Goal: Check status: Check status

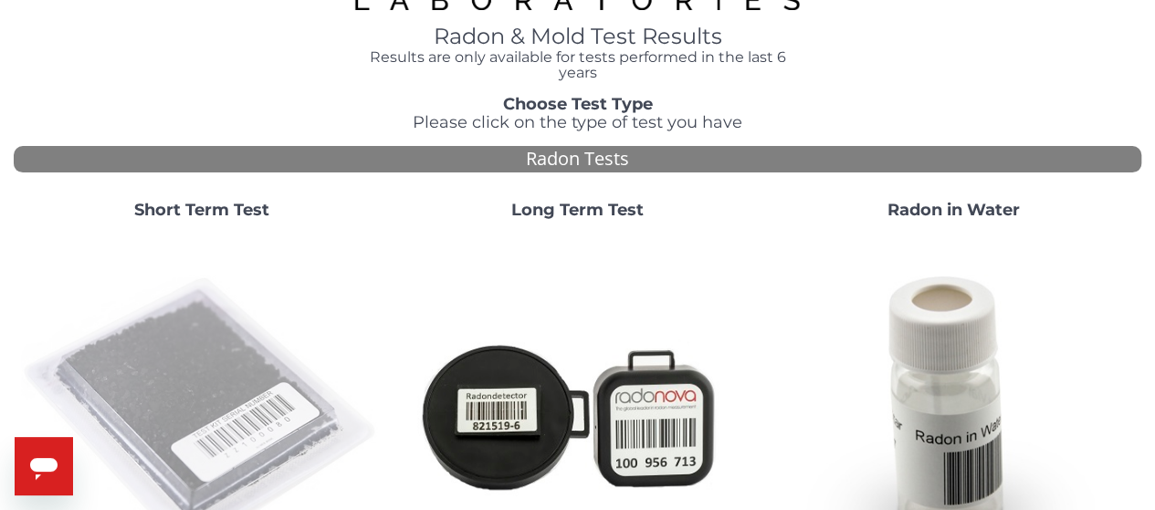
scroll to position [91, 0]
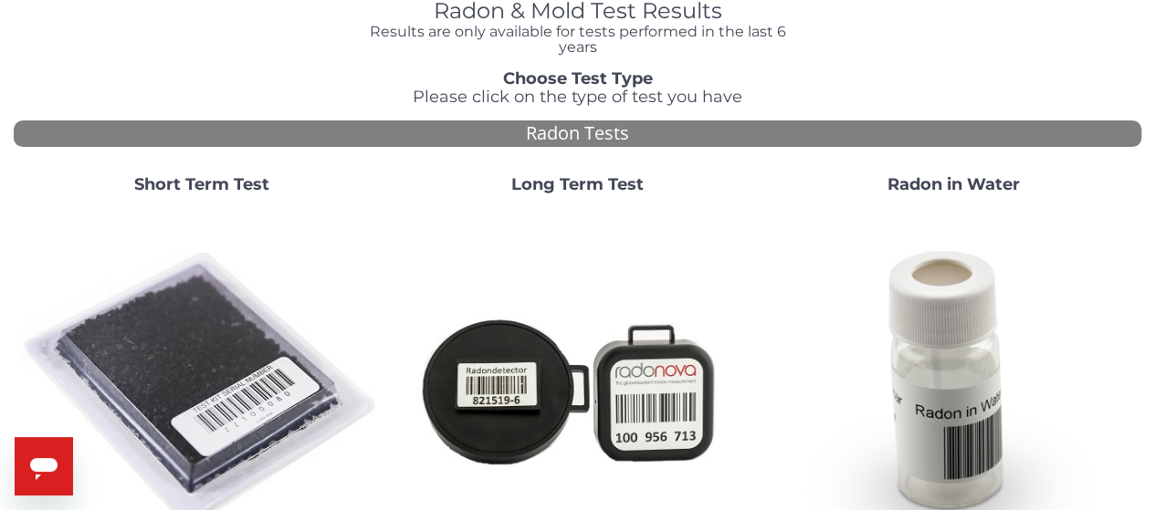
click at [242, 194] on strong "Short Term Test" at bounding box center [201, 184] width 135 height 20
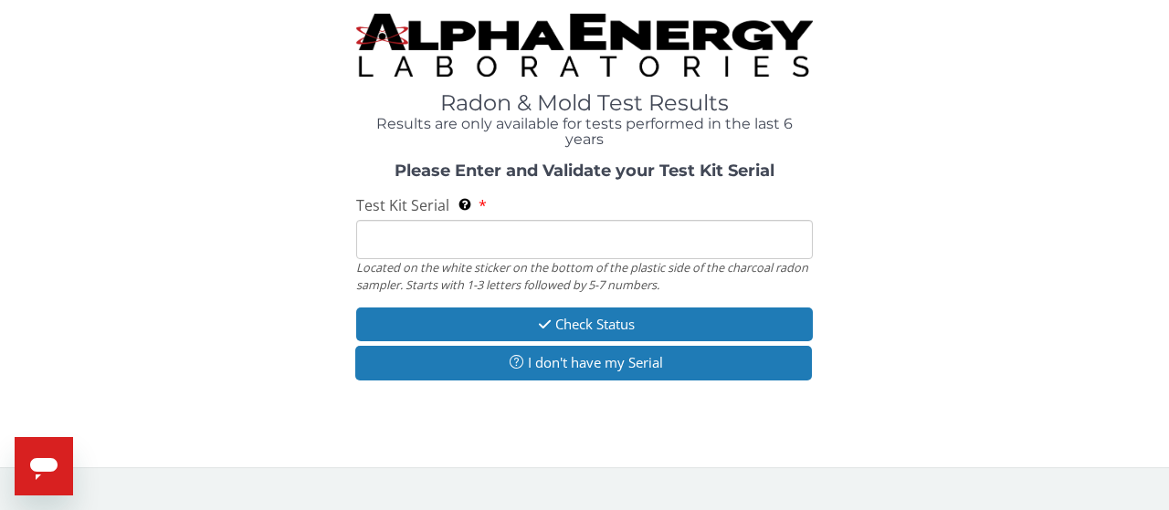
click at [487, 253] on input "Test Kit Serial Located on the white sticker on the bottom of the plastic side …" at bounding box center [584, 239] width 456 height 39
type input "AA629981"
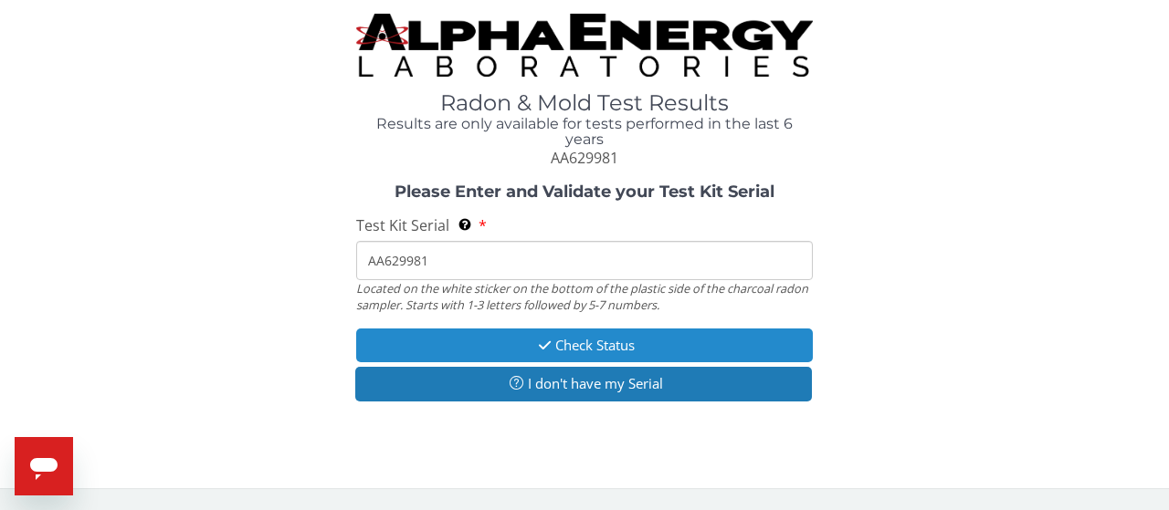
click at [572, 341] on button "Check Status" at bounding box center [584, 346] width 456 height 34
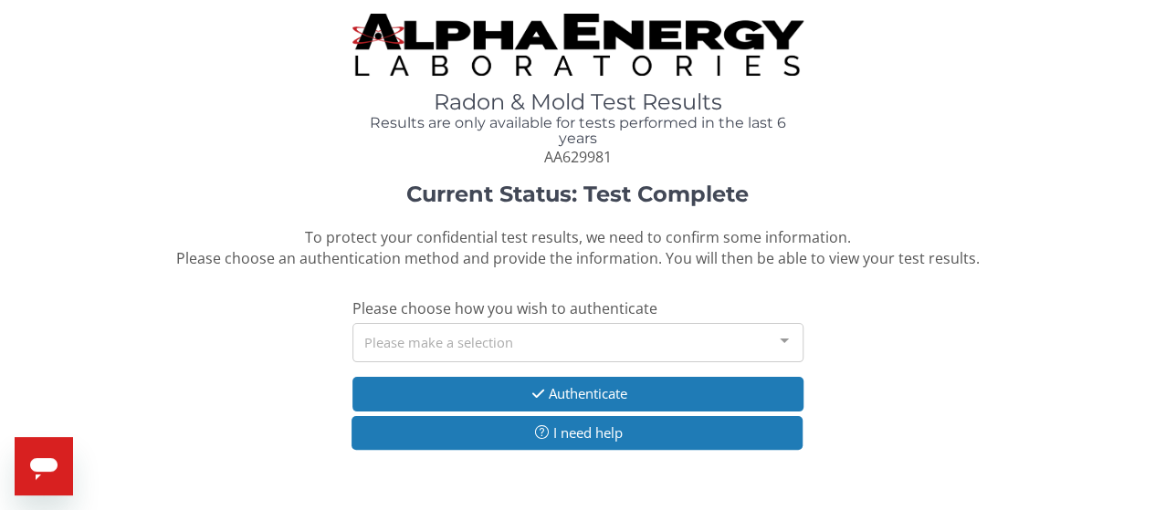
click at [716, 353] on div "Please make a selection" at bounding box center [577, 342] width 451 height 39
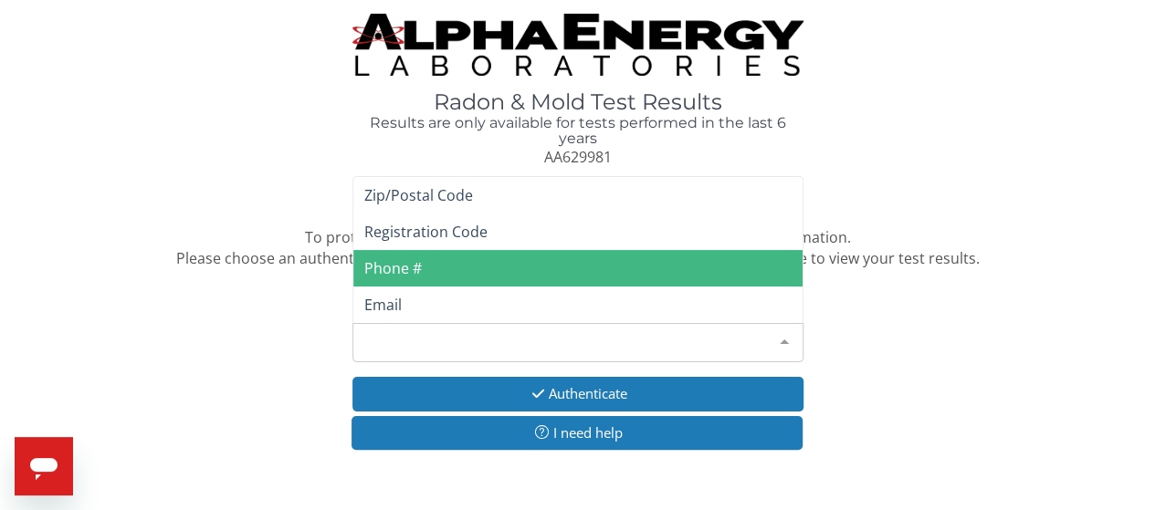
click at [476, 271] on span "Phone #" at bounding box center [577, 268] width 449 height 37
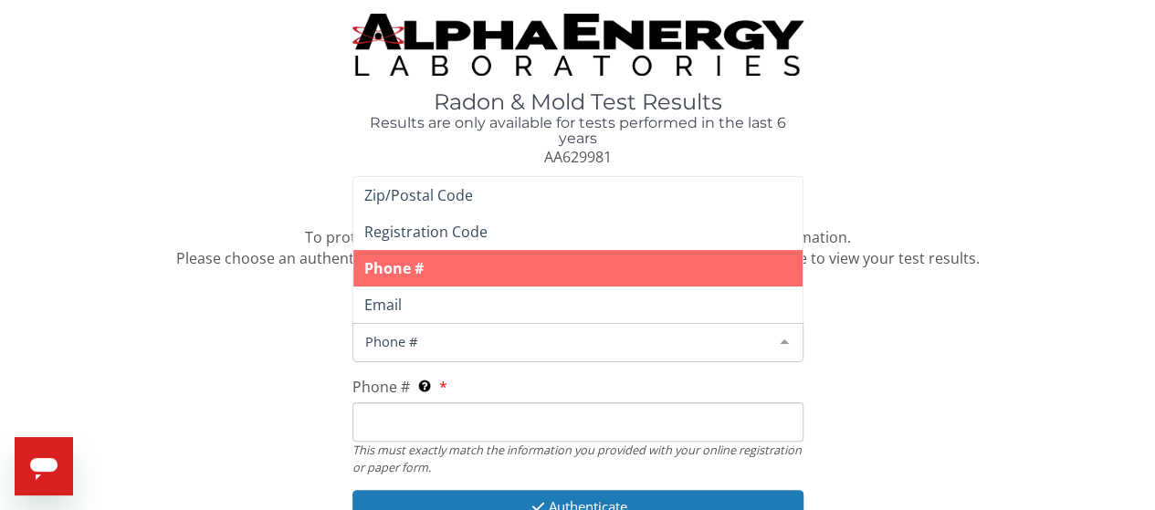
click at [467, 353] on div "Phone #" at bounding box center [577, 342] width 451 height 39
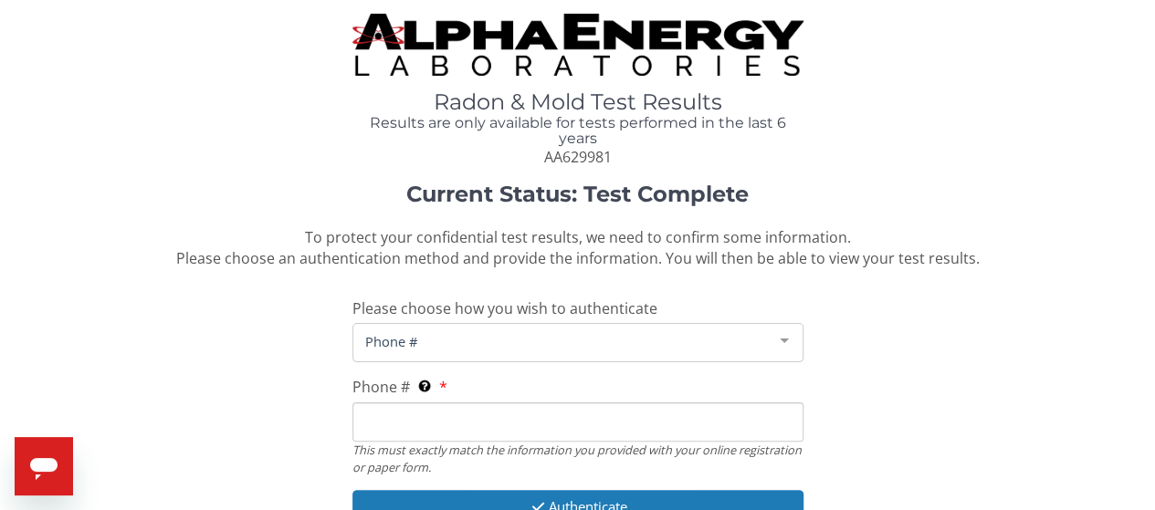
click at [172, 415] on div "Current Status: Test Complete To protect your confidential test results, we nee…" at bounding box center [577, 383] width 1127 height 400
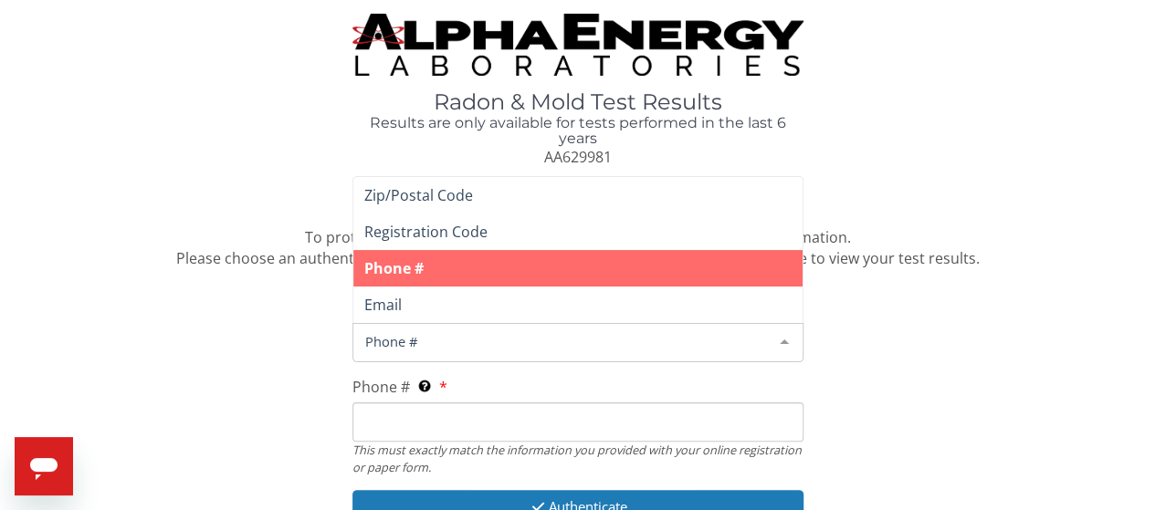
click at [441, 334] on span "Phone #" at bounding box center [563, 341] width 405 height 20
click at [482, 280] on span "Phone #" at bounding box center [577, 268] width 449 height 37
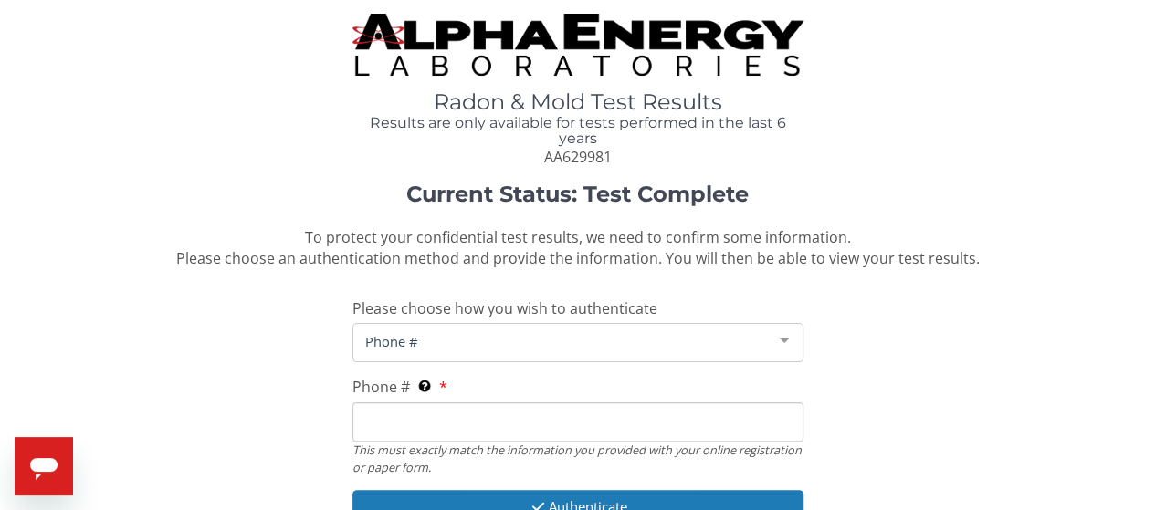
click at [486, 361] on div "Phone #" at bounding box center [577, 342] width 451 height 39
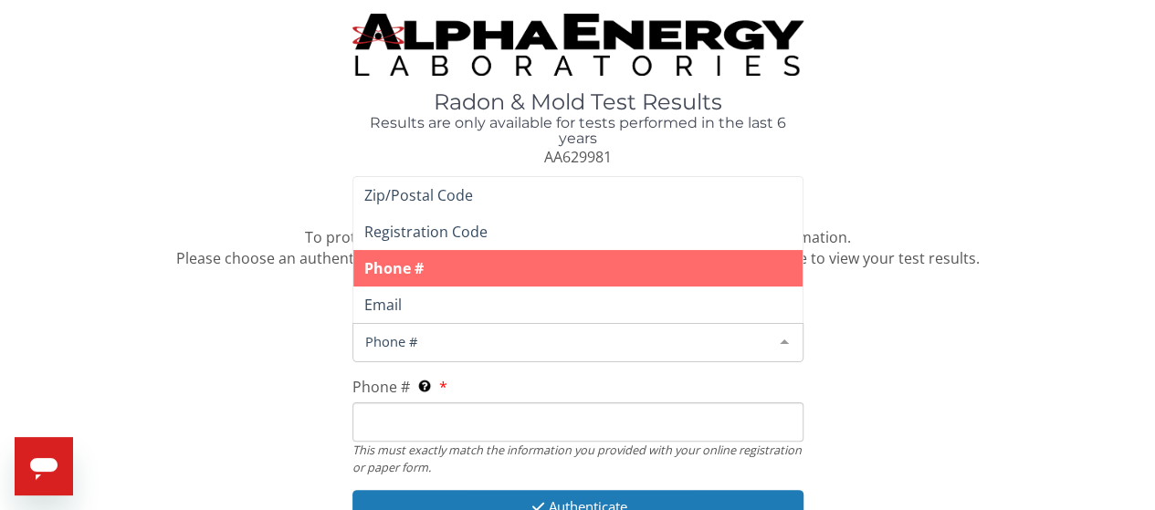
click at [463, 261] on span "Phone #" at bounding box center [577, 268] width 449 height 37
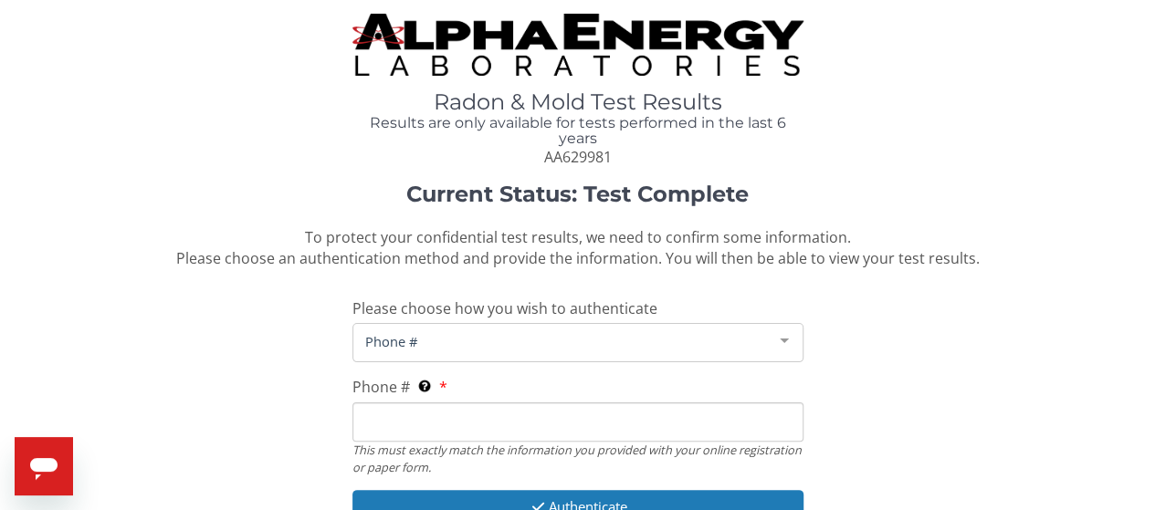
click at [452, 335] on span "Phone #" at bounding box center [563, 341] width 405 height 20
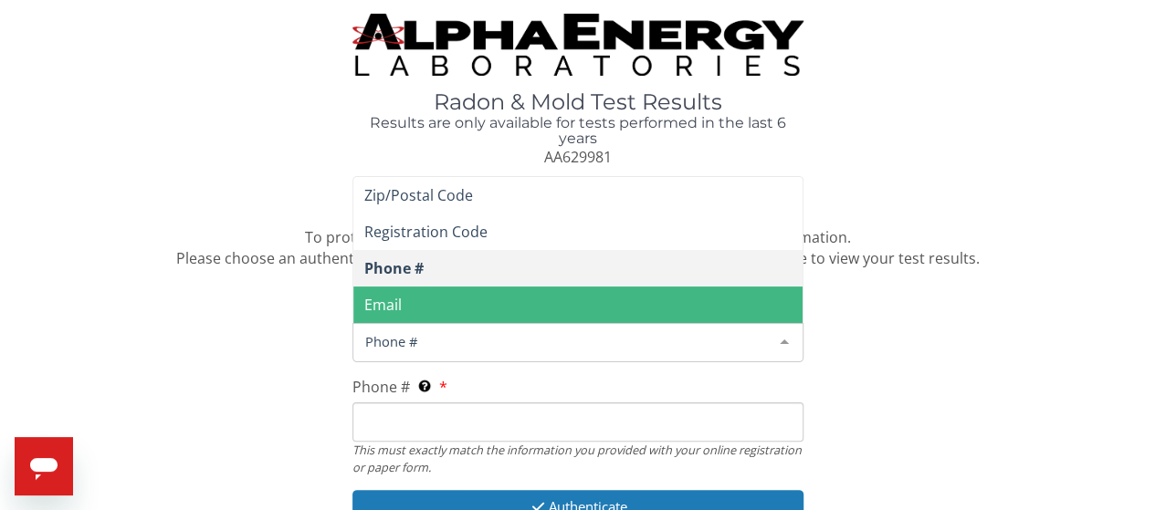
click at [492, 304] on span "Email" at bounding box center [577, 305] width 449 height 37
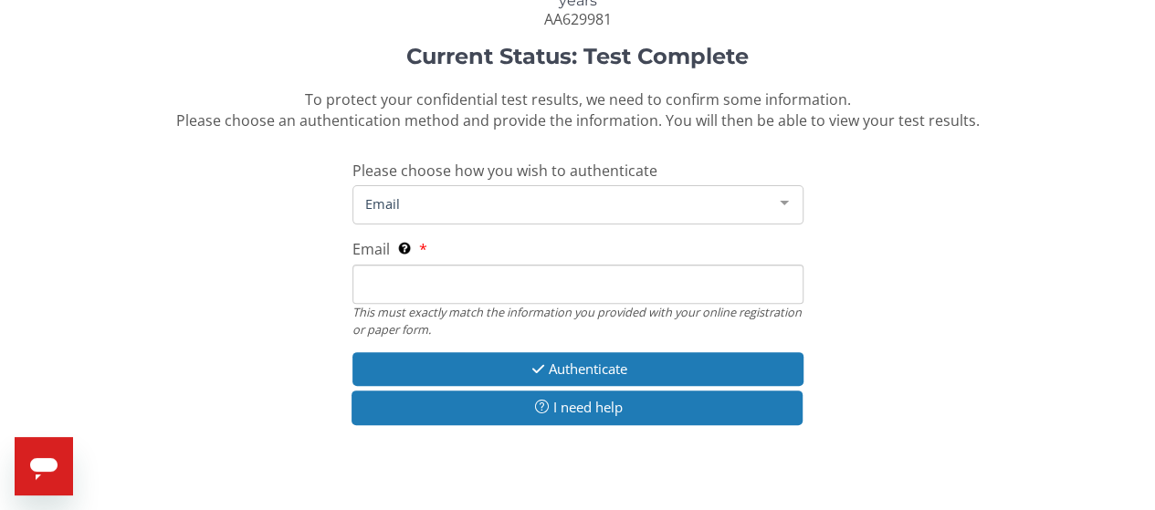
scroll to position [172, 0]
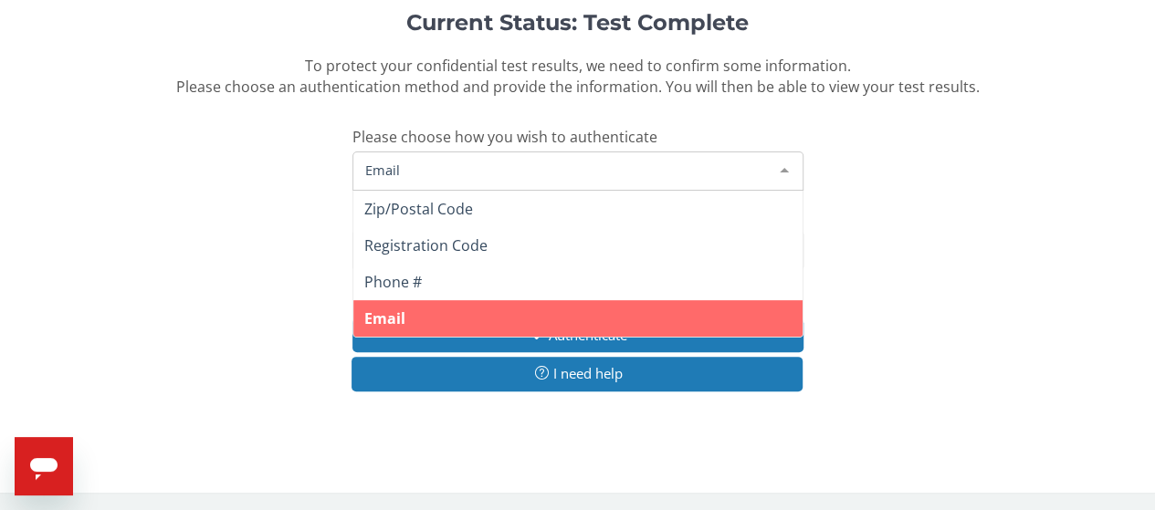
click at [493, 162] on span "Email" at bounding box center [563, 170] width 405 height 20
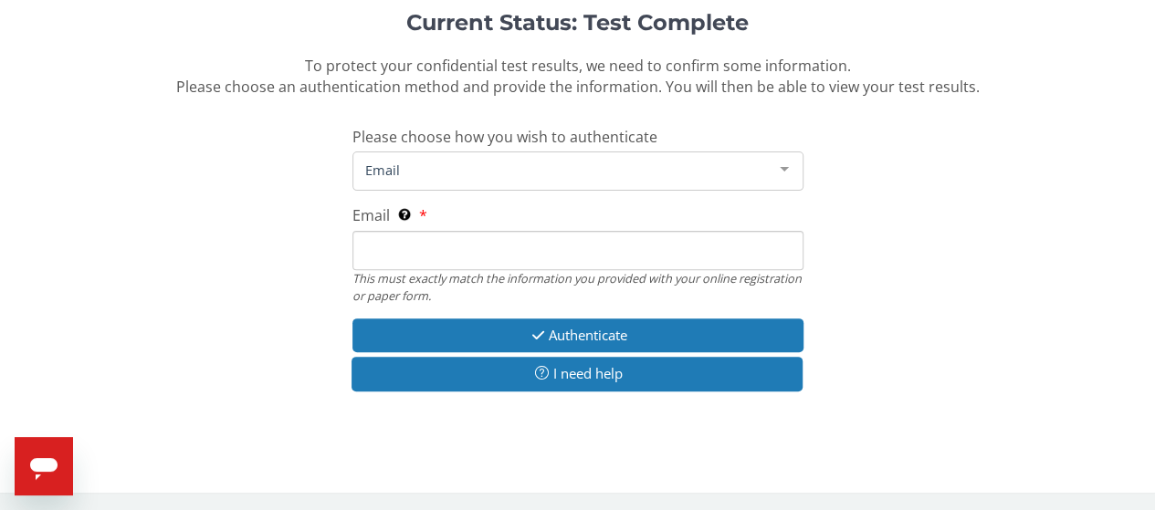
click at [475, 175] on span "Email" at bounding box center [563, 170] width 405 height 20
click at [495, 177] on span "Email" at bounding box center [563, 170] width 405 height 20
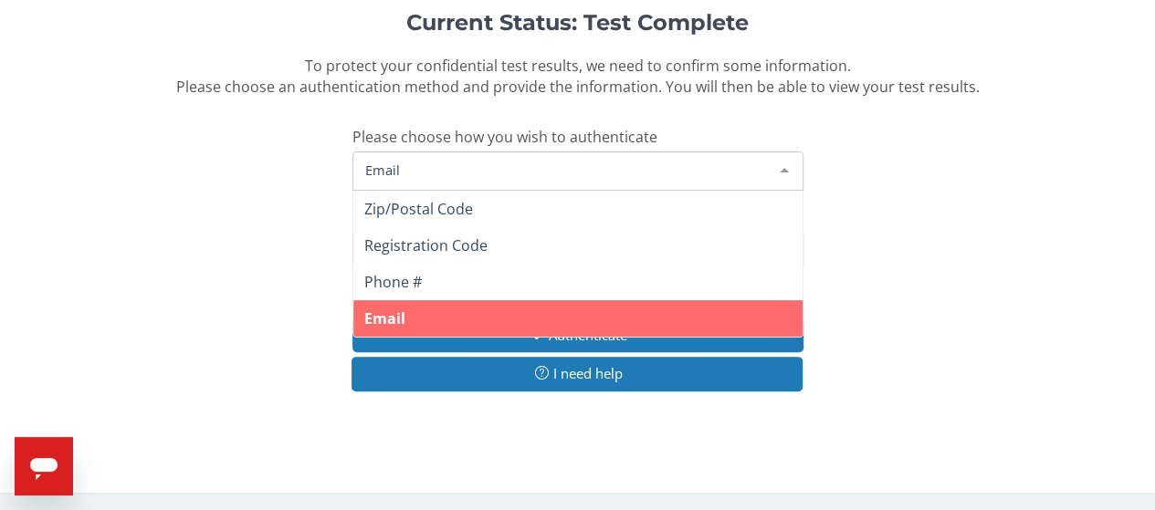
click at [447, 309] on span "Email" at bounding box center [577, 318] width 449 height 37
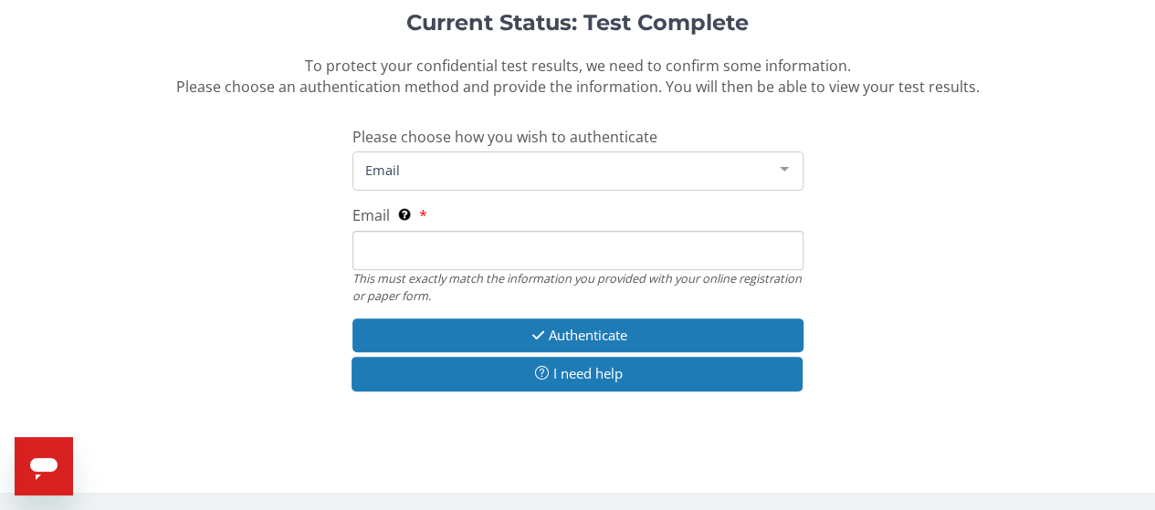
click at [469, 253] on input "Email This must exactly match the information you provided with your online reg…" at bounding box center [577, 250] width 451 height 39
type input "[EMAIL_ADDRESS][DOMAIN_NAME]"
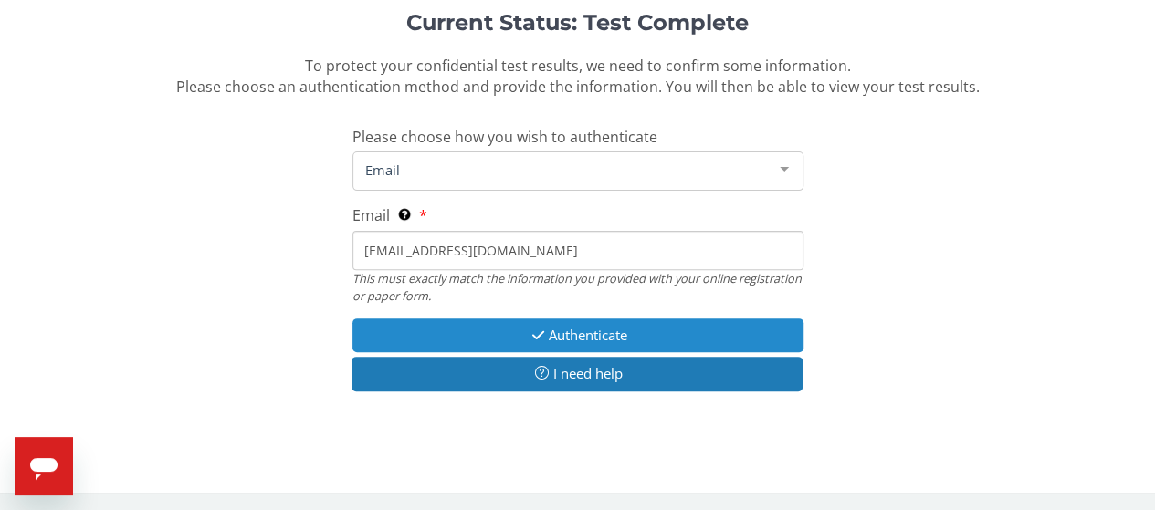
click at [592, 332] on button "Authenticate" at bounding box center [577, 336] width 451 height 34
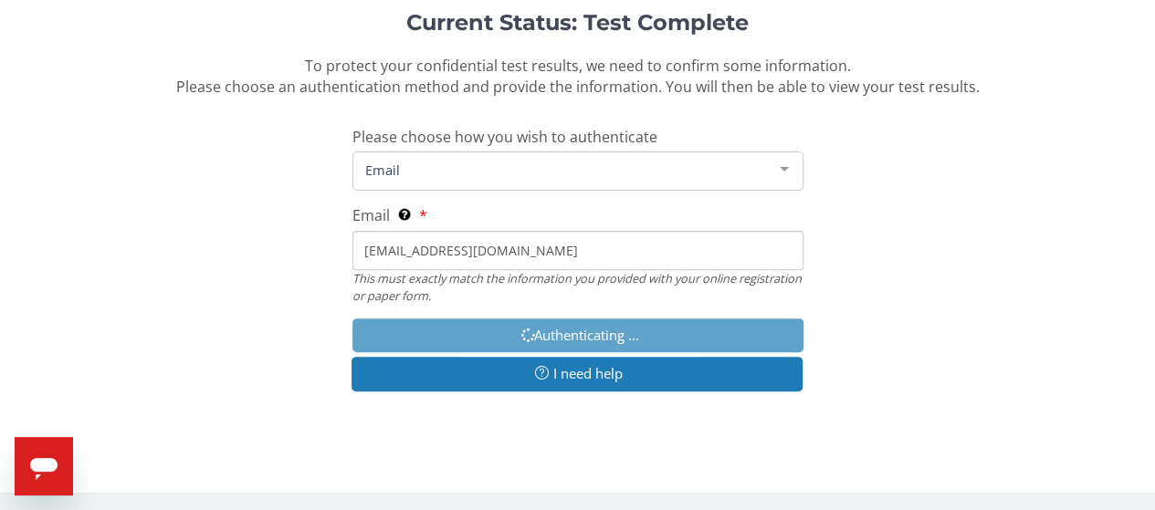
scroll to position [234, 0]
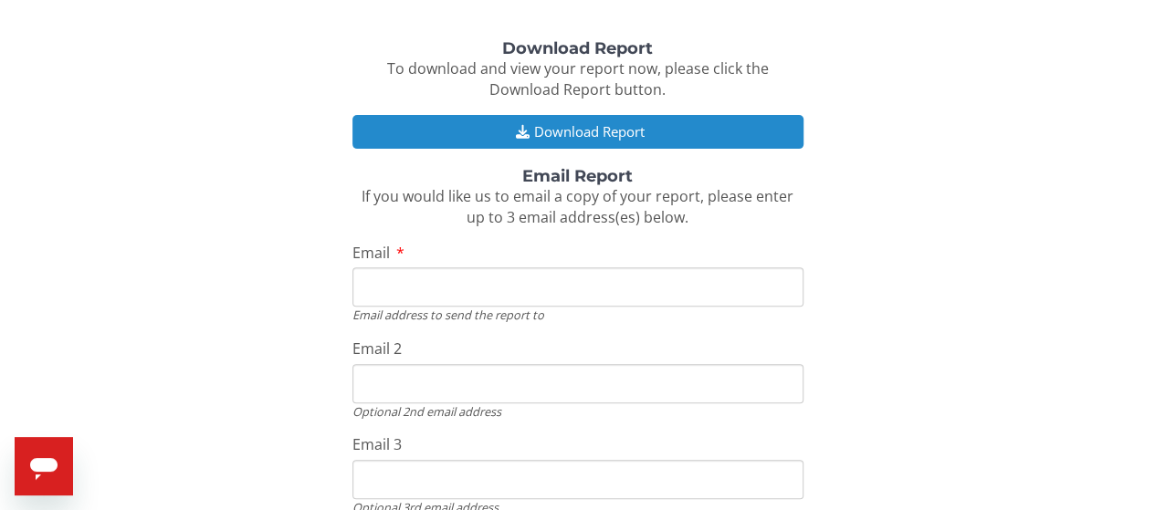
click at [603, 136] on button "Download Report" at bounding box center [577, 132] width 451 height 34
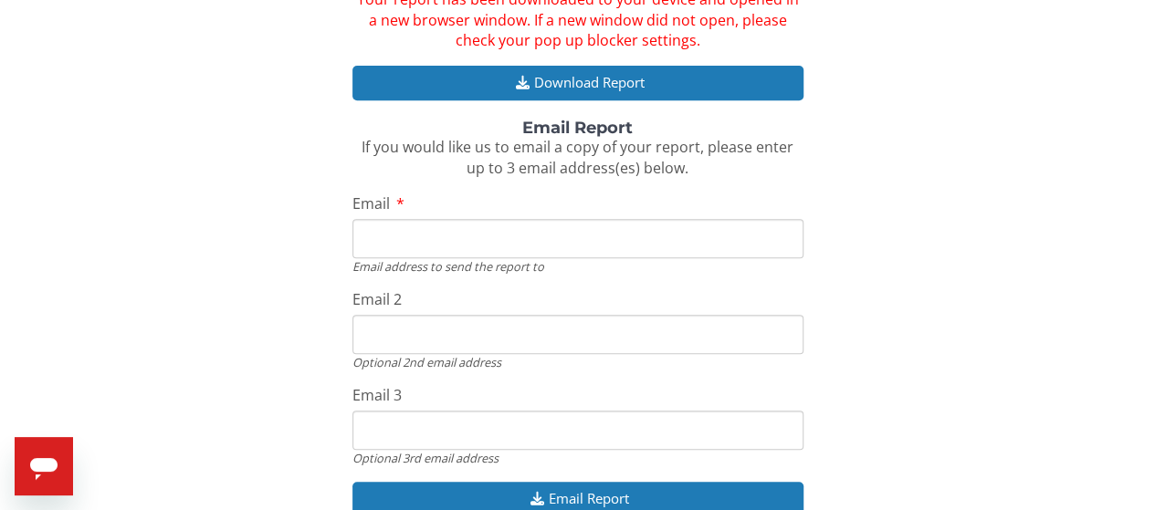
scroll to position [182, 0]
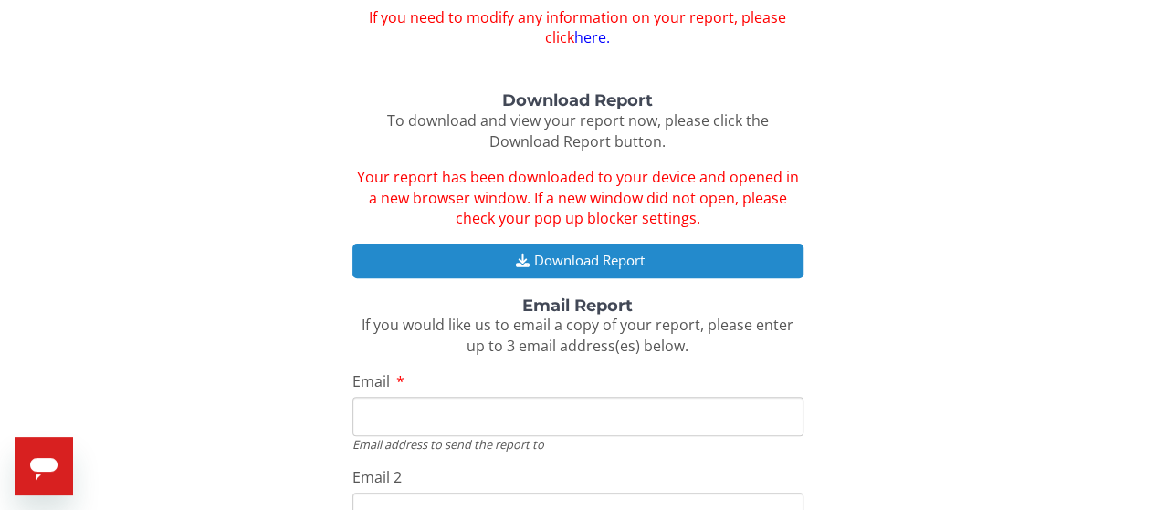
click at [613, 261] on button "Download Report" at bounding box center [577, 261] width 451 height 34
